Goal: Register for event/course

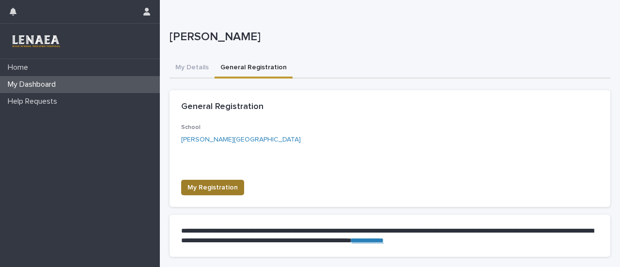
click at [204, 192] on button "My Registration" at bounding box center [212, 187] width 63 height 15
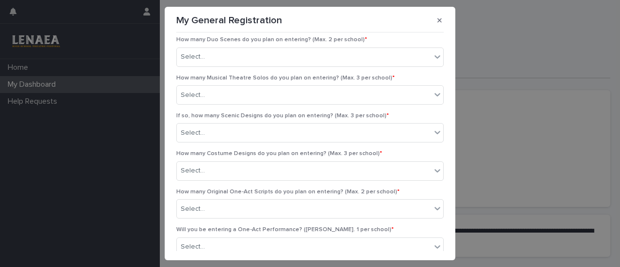
scroll to position [58, 0]
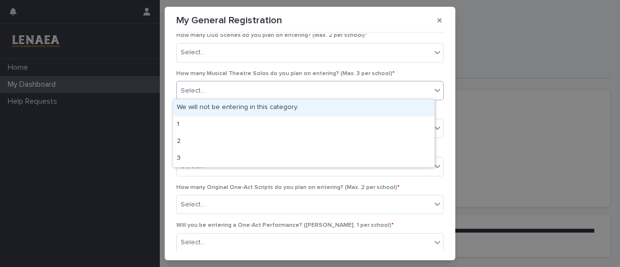
click at [412, 88] on div "Select..." at bounding box center [304, 91] width 254 height 16
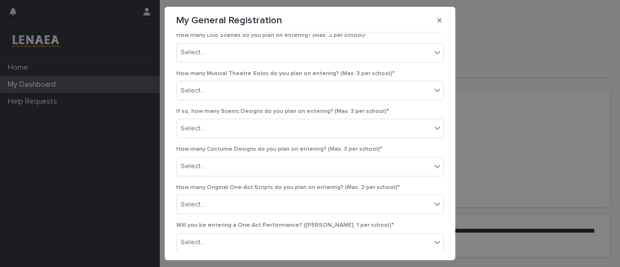
click at [358, 72] on span "How many Musical Theatre Solos do you plan on entering? (Max. 3 per school) *" at bounding box center [285, 74] width 218 height 6
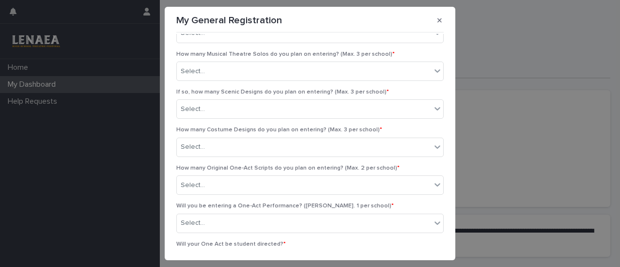
scroll to position [76, 0]
click at [397, 63] on div "Select..." at bounding box center [309, 72] width 267 height 19
drag, startPoint x: 259, startPoint y: 55, endPoint x: 202, endPoint y: 54, distance: 57.1
click at [202, 54] on span "How many Musical Theatre Solos do you plan on entering? (Max. 3 per school) *" at bounding box center [285, 56] width 218 height 6
copy span "Musical Theatre Solos"
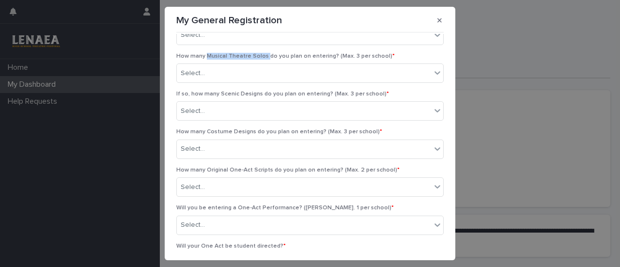
click at [202, 54] on span "How many Musical Theatre Solos do you plan on entering? (Max. 3 per school) *" at bounding box center [285, 56] width 218 height 6
drag, startPoint x: 203, startPoint y: 55, endPoint x: 375, endPoint y: 53, distance: 171.3
click at [375, 53] on span "How many Musical Theatre Solos do you plan on entering? (Max. 3 per school) *" at bounding box center [285, 56] width 218 height 6
copy span "Musical Theatre Solos do you plan on entering? (Max. 3 per school)"
click at [392, 53] on span "*" at bounding box center [393, 56] width 2 height 6
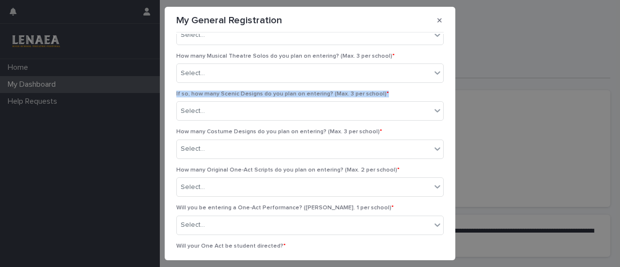
drag, startPoint x: 437, startPoint y: 93, endPoint x: 438, endPoint y: 84, distance: 9.3
click at [438, 84] on div "••• How many Monologues do you plan on entering? (Max. 4 per school) * Select..…" at bounding box center [310, 142] width 272 height 217
drag, startPoint x: 442, startPoint y: 87, endPoint x: 435, endPoint y: 65, distance: 23.6
click at [435, 65] on section "My General Registration ••• How many Monologues do you plan on entering? ([PERS…" at bounding box center [310, 133] width 290 height 253
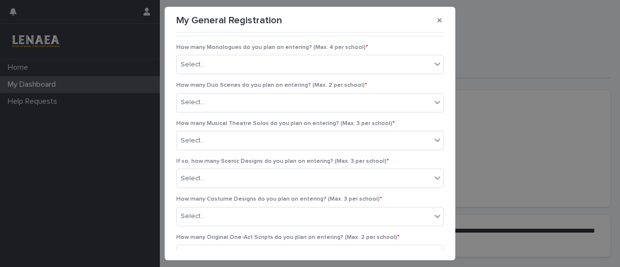
scroll to position [0, 0]
